Goal: Information Seeking & Learning: Check status

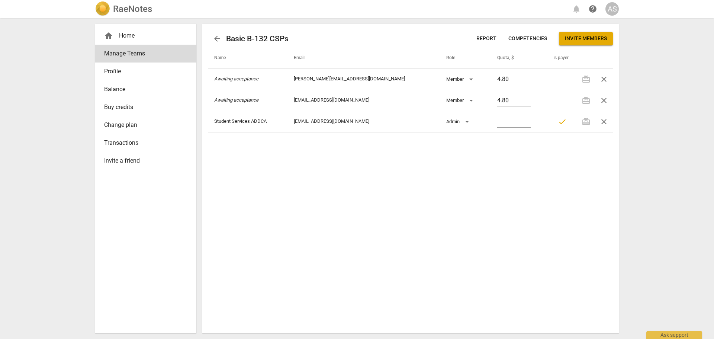
click at [142, 14] on h2 "RaeNotes" at bounding box center [132, 9] width 39 height 10
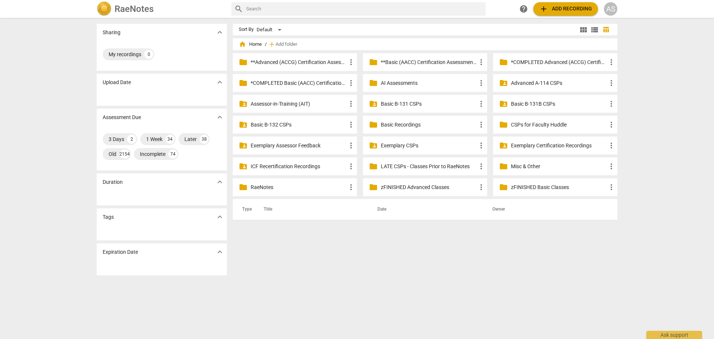
click at [526, 185] on p "zFINISHED Basic Classes" at bounding box center [559, 187] width 96 height 8
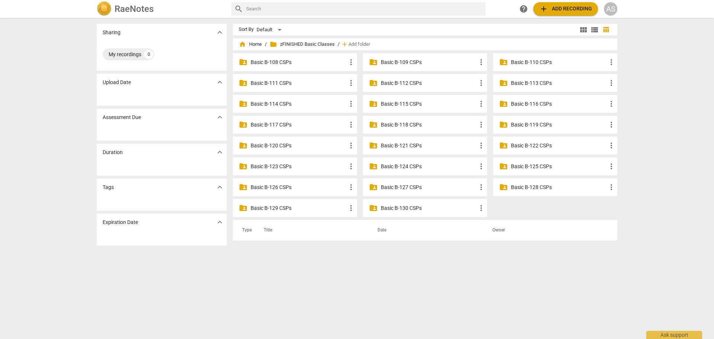
click at [542, 82] on p "Basic B-113 CSPs" at bounding box center [559, 83] width 96 height 8
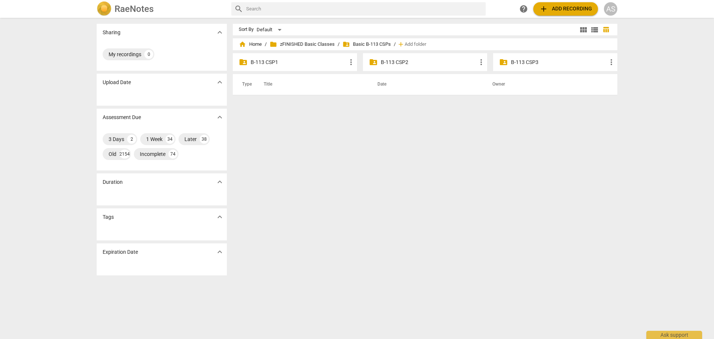
click at [414, 63] on p "B-113 CSP2" at bounding box center [429, 62] width 96 height 8
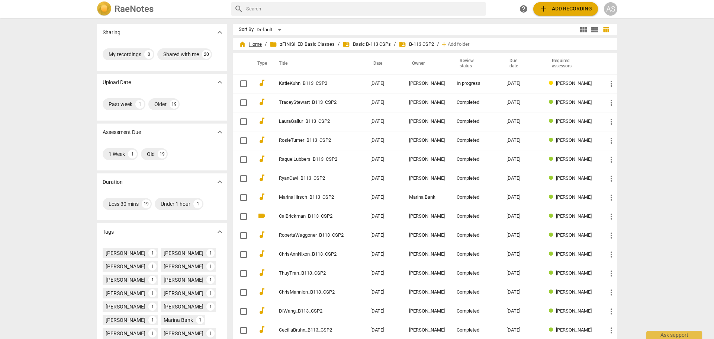
click at [255, 41] on span "home Home" at bounding box center [250, 44] width 23 height 7
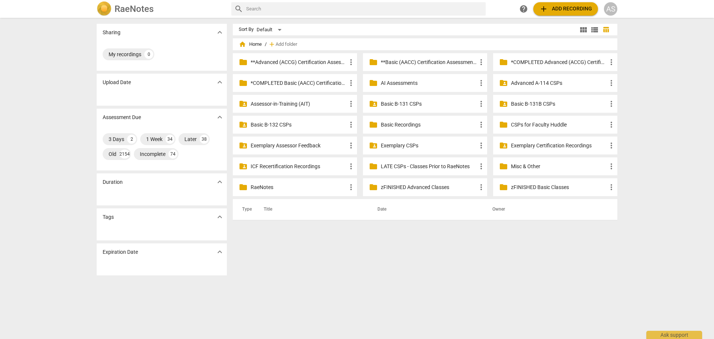
click at [425, 101] on p "Basic B-131 CSPs" at bounding box center [429, 104] width 96 height 8
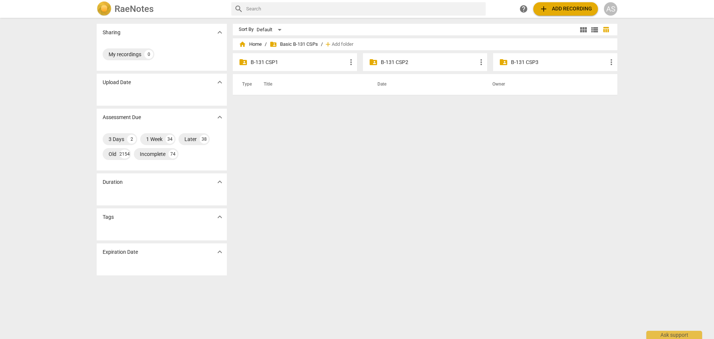
click at [402, 67] on div "folder_shared B-131 CSP2 more_vert" at bounding box center [425, 62] width 124 height 18
click at [402, 62] on p "B-131 CSP2" at bounding box center [429, 62] width 96 height 8
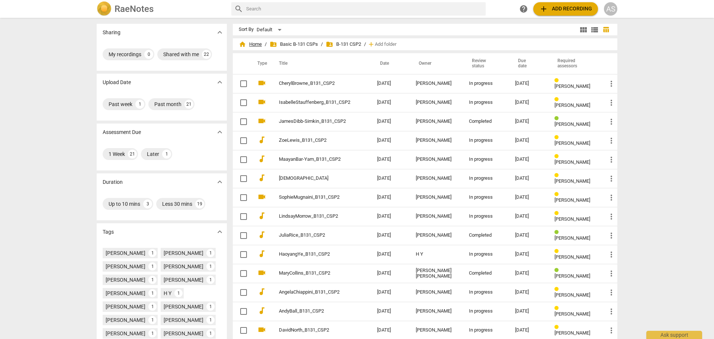
click at [258, 44] on span "home Home" at bounding box center [250, 44] width 23 height 7
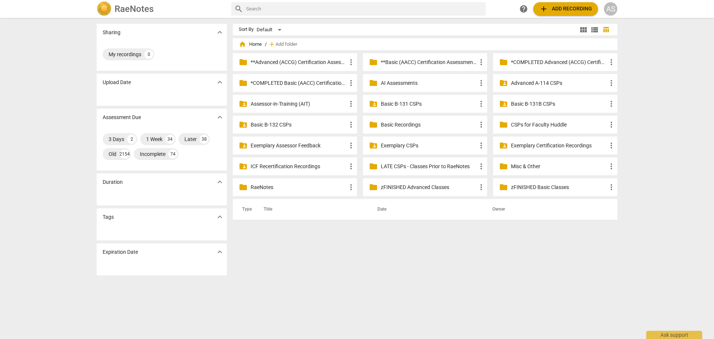
click at [411, 64] on p "**Basic (AACC) Certification Assessments" at bounding box center [429, 62] width 96 height 8
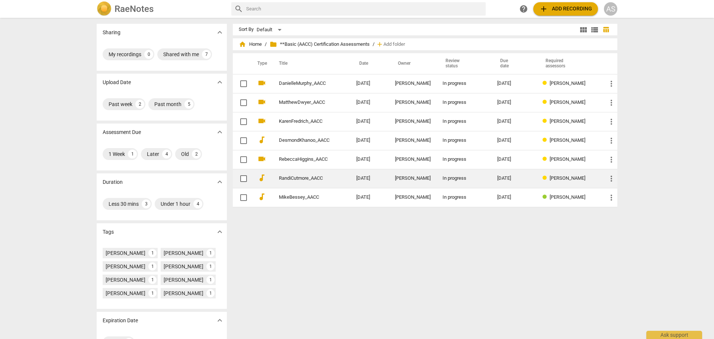
click at [354, 184] on td "[DATE]" at bounding box center [369, 178] width 39 height 19
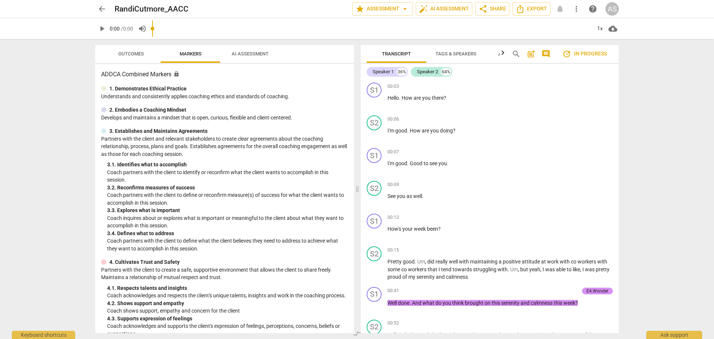
click at [127, 53] on span "Outcomes" at bounding box center [131, 54] width 26 height 6
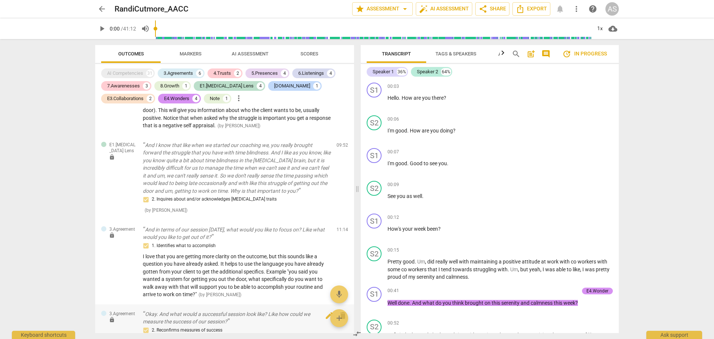
scroll to position [1468, 0]
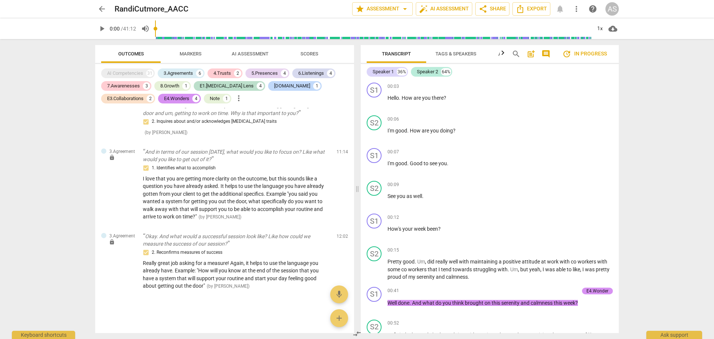
click at [103, 5] on span "arrow_back" at bounding box center [101, 8] width 9 height 9
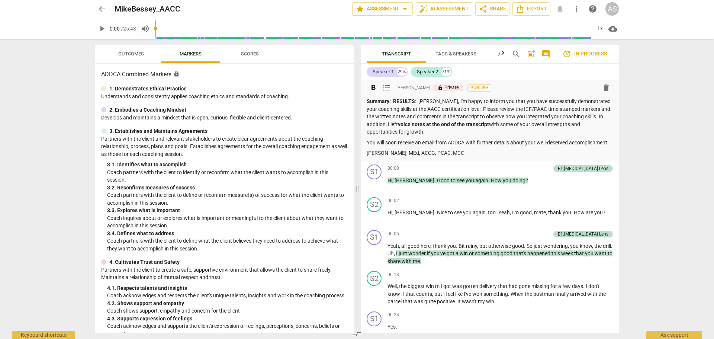
click at [403, 101] on strong "RESULTS" at bounding box center [404, 101] width 22 height 6
click at [397, 96] on div "format_bold format_list_bulleted Diane McLean lock Private Publish delete Summa…" at bounding box center [489, 119] width 246 height 76
click at [394, 102] on strong "RESULTS" at bounding box center [404, 101] width 22 height 6
click at [376, 106] on p "RESULTS : Mike, I'm happy to inform you that you have successfully demonstrated…" at bounding box center [489, 116] width 246 height 38
drag, startPoint x: 376, startPoint y: 107, endPoint x: 435, endPoint y: 110, distance: 58.8
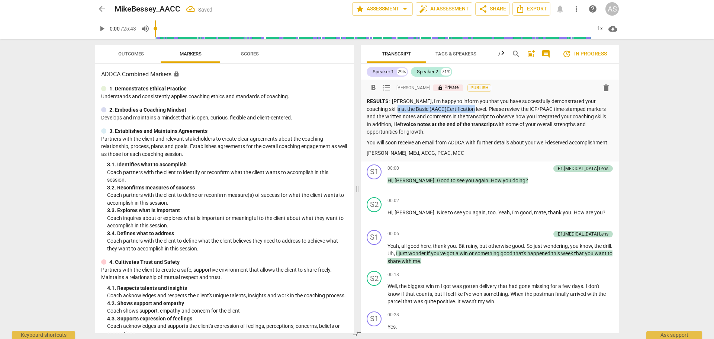
click at [435, 110] on p "RESULTS : Mike, I'm happy to inform you that you have successfully demonstrated…" at bounding box center [489, 116] width 246 height 38
click at [446, 118] on p "RESULTS : Mike, I'm happy to inform you that you have successfully demonstrated…" at bounding box center [489, 116] width 246 height 38
drag, startPoint x: 390, startPoint y: 98, endPoint x: 385, endPoint y: 98, distance: 4.8
click at [385, 98] on p "RESULTS : Mike, I'm happy to inform you that you have successfully demonstrated…" at bounding box center [489, 116] width 246 height 38
click at [419, 112] on p "RESULTS: Mike, I'm happy to inform you that you have successfully demonstrated …" at bounding box center [489, 116] width 246 height 38
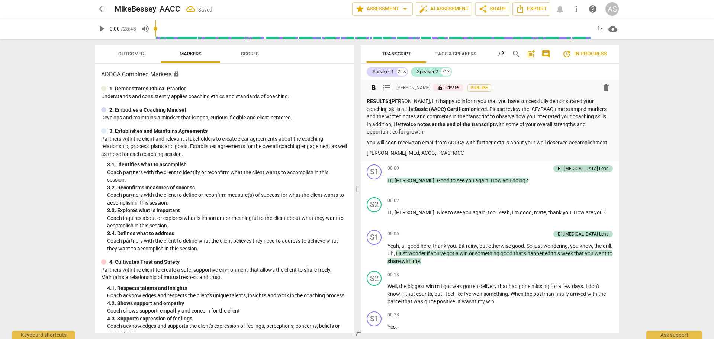
click at [458, 146] on p "You will soon receive an email from ADDCA with further details about your well-…" at bounding box center [489, 143] width 246 height 8
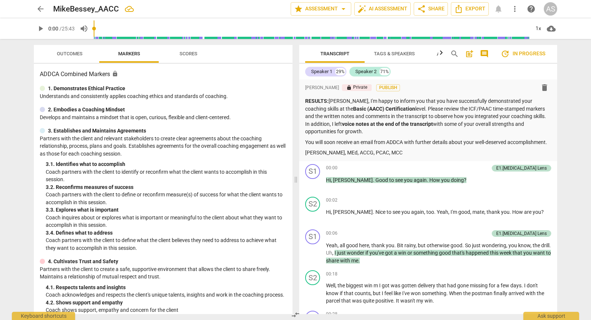
click at [43, 8] on span "arrow_back" at bounding box center [40, 8] width 9 height 9
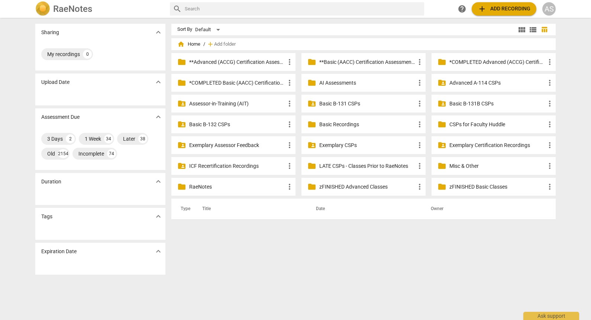
click at [339, 62] on p "**Basic (AACC) Certification Assessments" at bounding box center [367, 62] width 96 height 8
